Goal: Navigation & Orientation: Find specific page/section

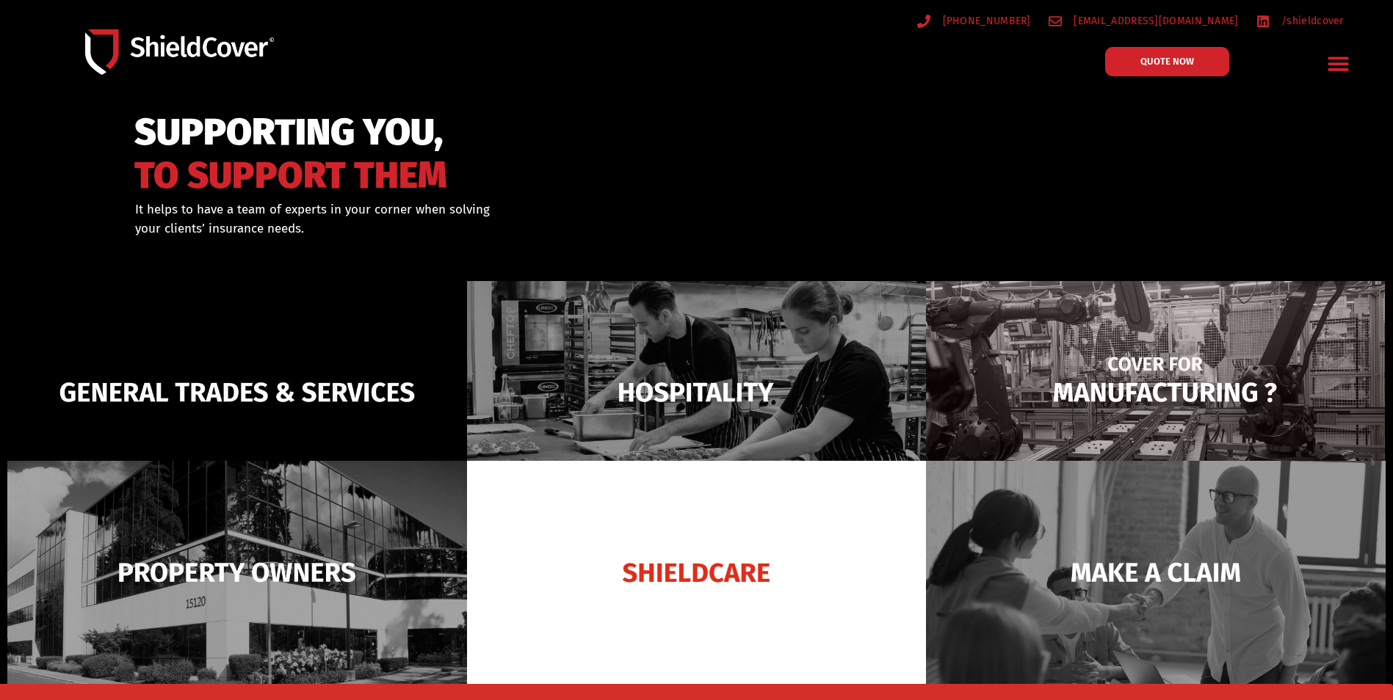
click at [1145, 410] on img at bounding box center [1156, 392] width 460 height 223
click at [1130, 337] on img at bounding box center [1156, 392] width 460 height 223
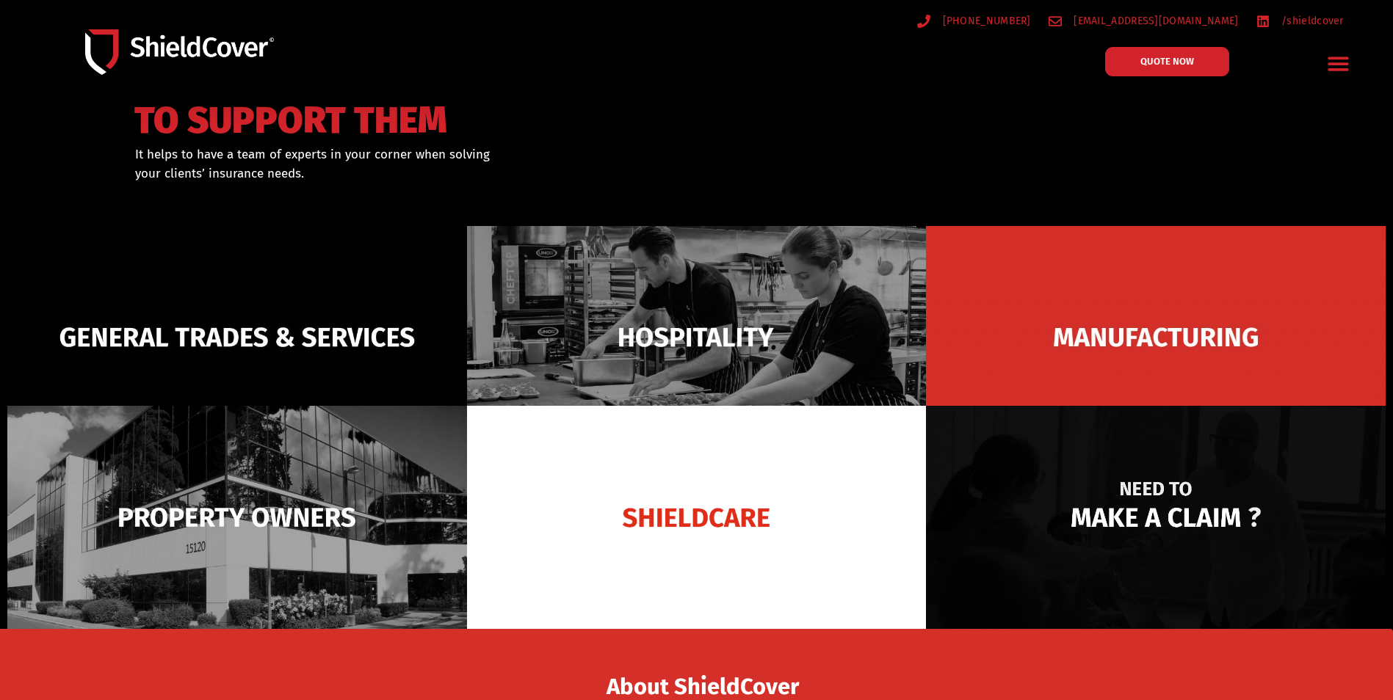
scroll to position [220, 0]
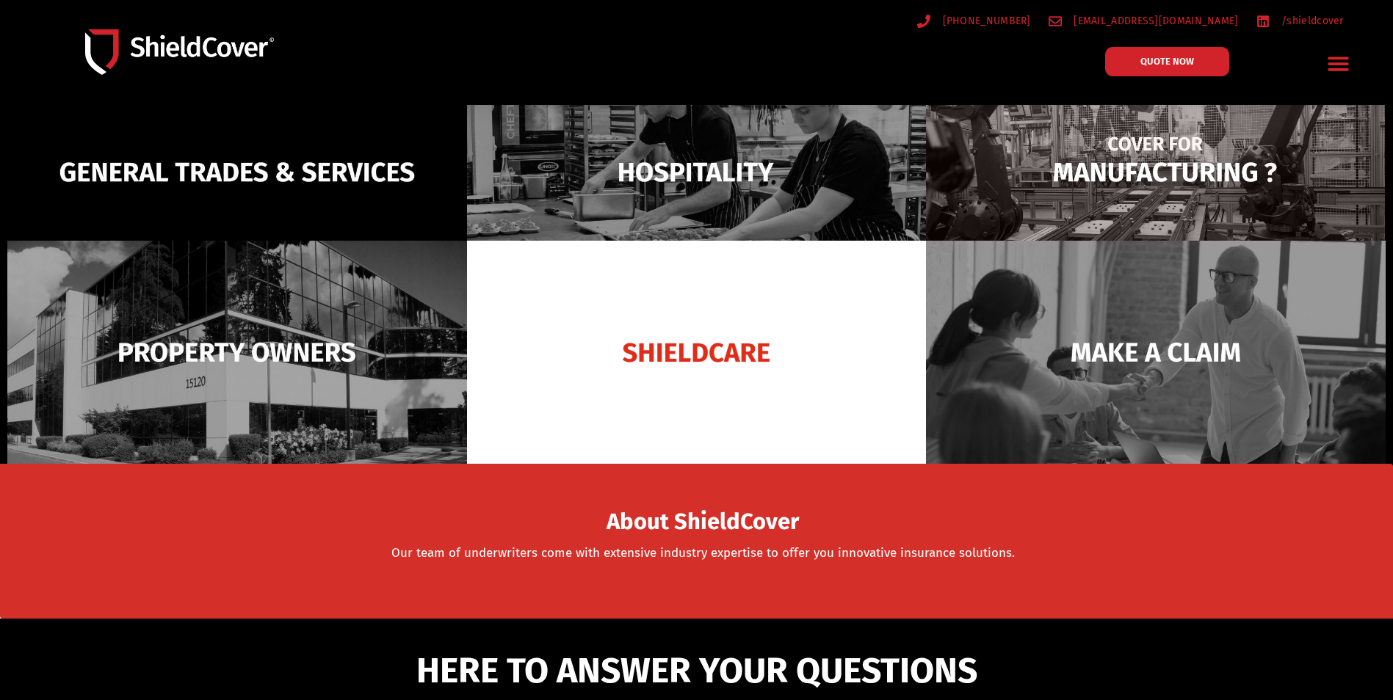
click at [1110, 197] on img at bounding box center [1156, 172] width 460 height 223
click at [1117, 186] on img at bounding box center [1156, 172] width 460 height 223
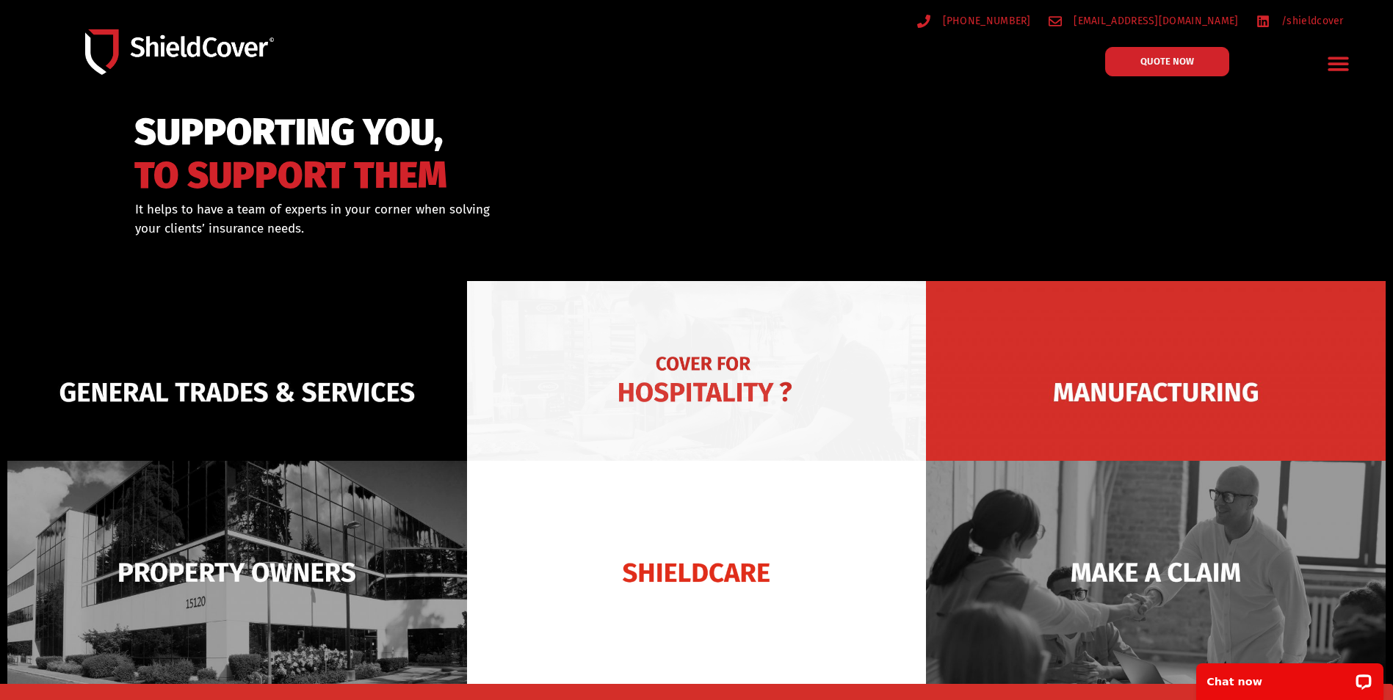
click at [661, 318] on img at bounding box center [697, 392] width 460 height 223
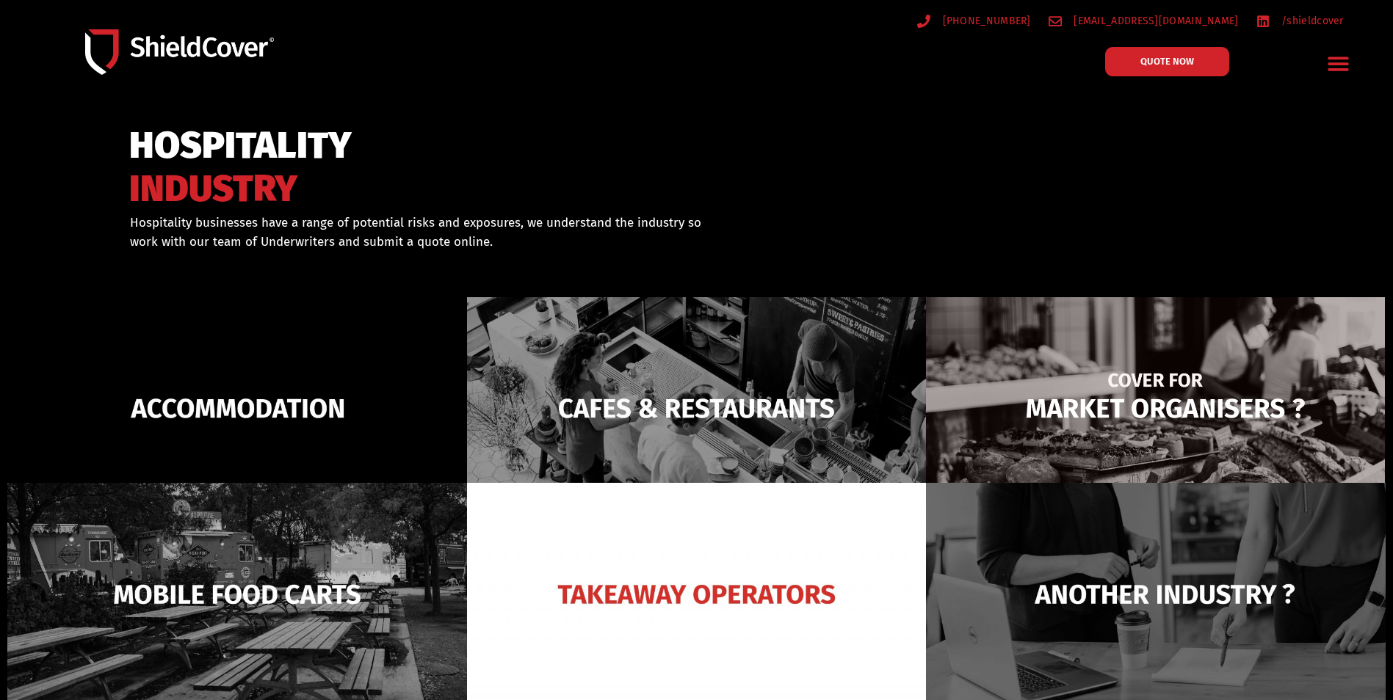
click at [1134, 411] on img at bounding box center [1156, 408] width 460 height 223
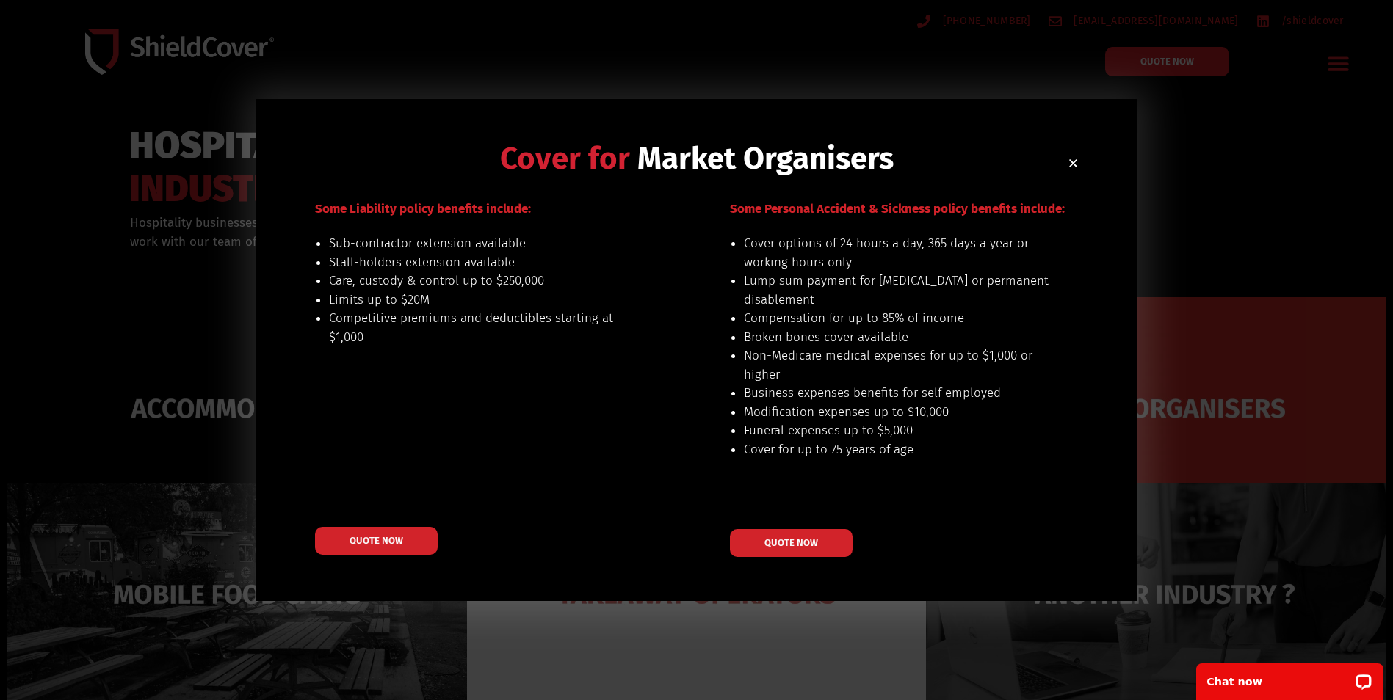
click at [1084, 170] on div "Cover for Market Organisers Our preferred risks include: one-off or regular com…" at bounding box center [696, 350] width 881 height 502
click at [1081, 161] on div "Cover for Market Organisers Our preferred risks include: one-off or regular com…" at bounding box center [696, 350] width 881 height 502
click at [1072, 166] on icon "Close" at bounding box center [1072, 163] width 11 height 11
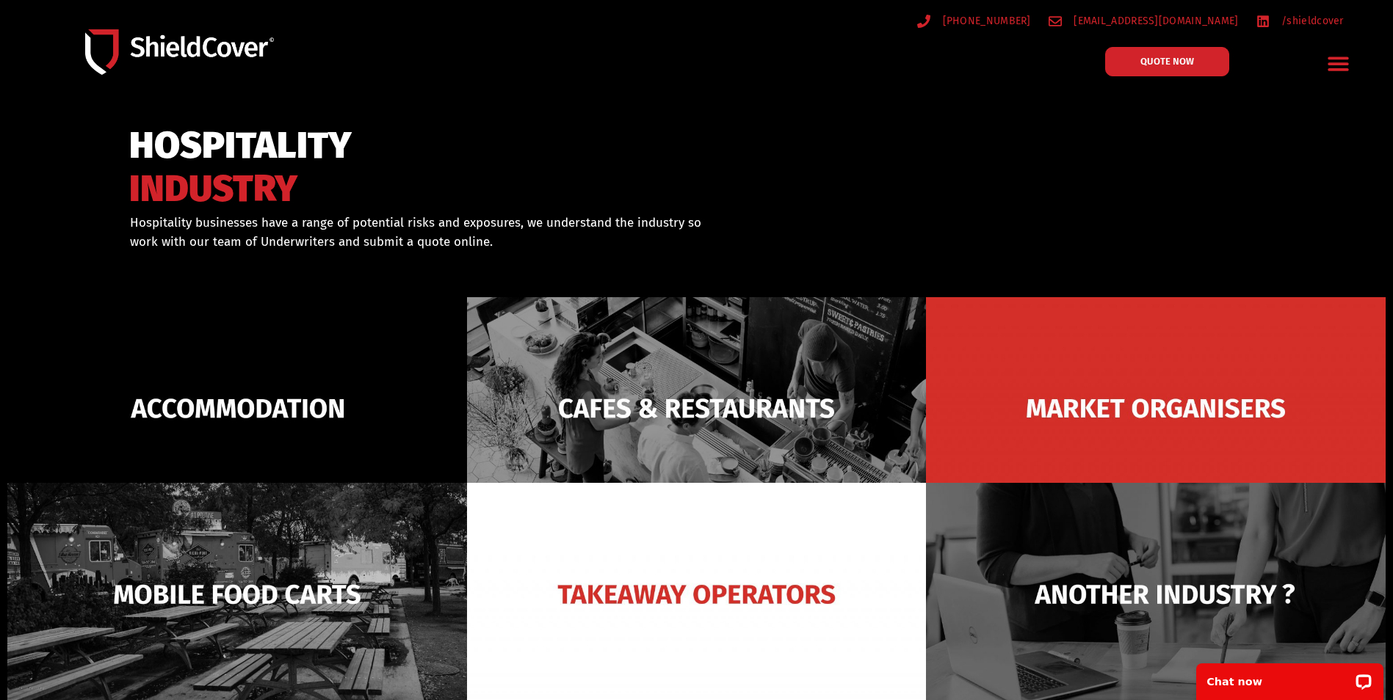
click at [207, 64] on img at bounding box center [179, 52] width 189 height 46
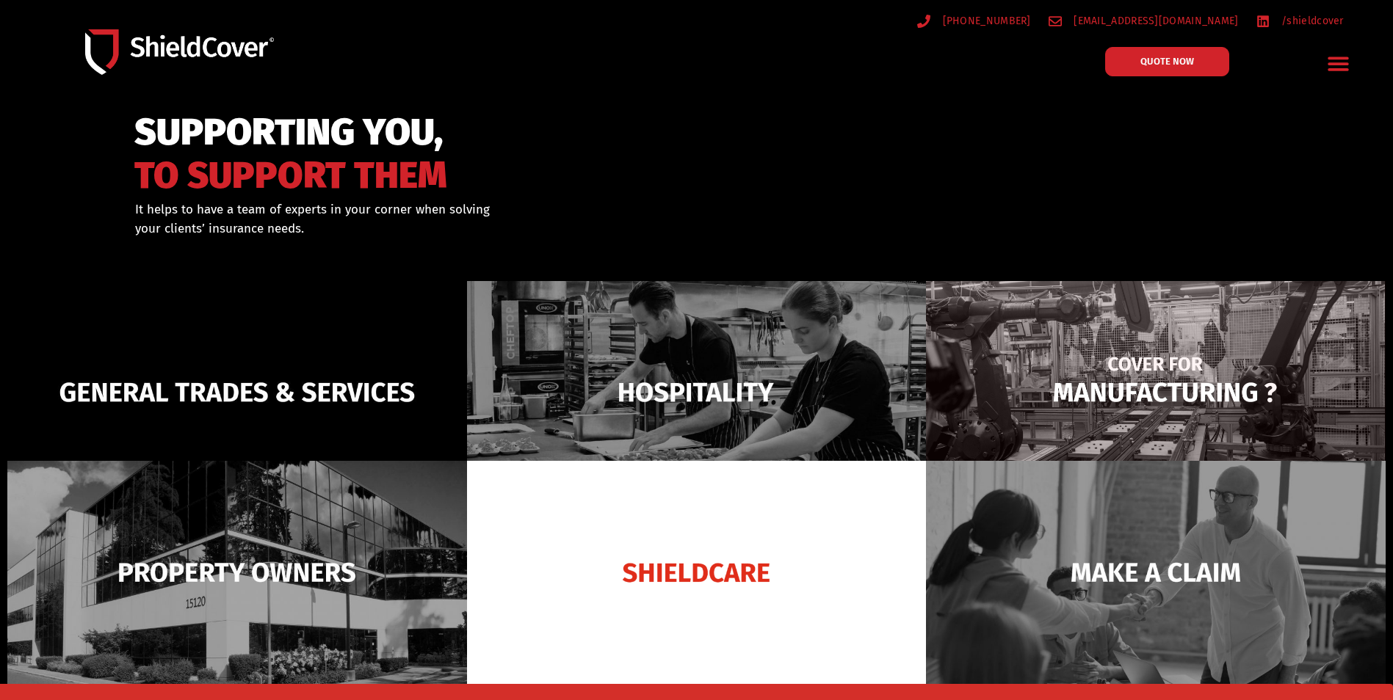
click at [1150, 401] on img at bounding box center [1156, 392] width 460 height 223
